Goal: Find contact information: Find contact information

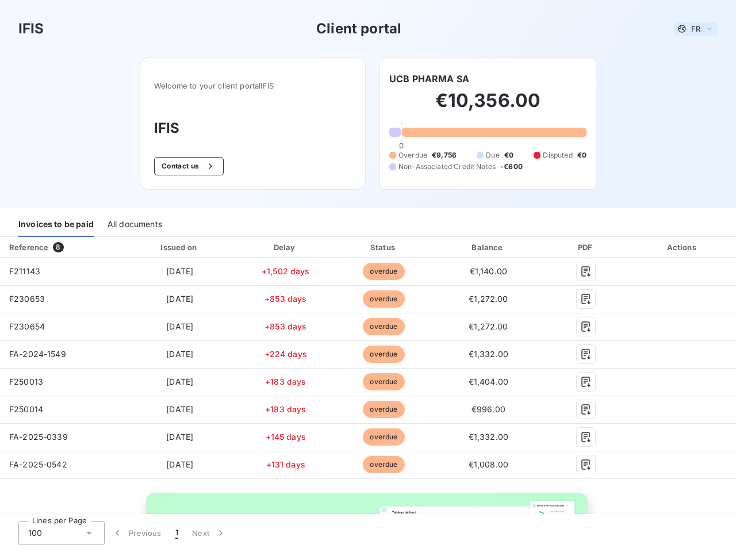
click at [691, 29] on span "FR" at bounding box center [695, 28] width 9 height 9
click at [182, 166] on button "Contact us" at bounding box center [189, 166] width 70 height 18
